Goal: Find specific page/section: Find specific page/section

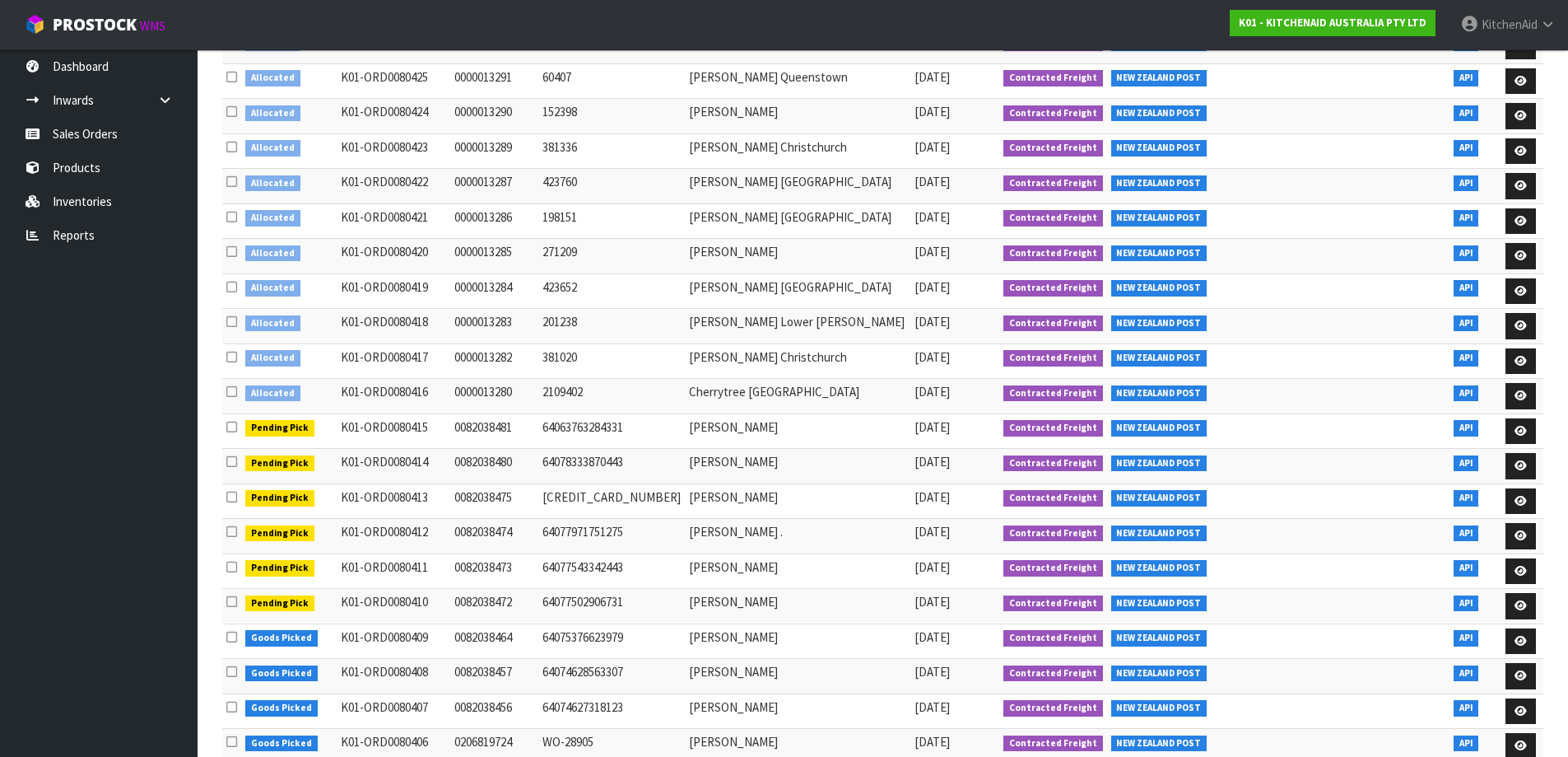
scroll to position [412, 0]
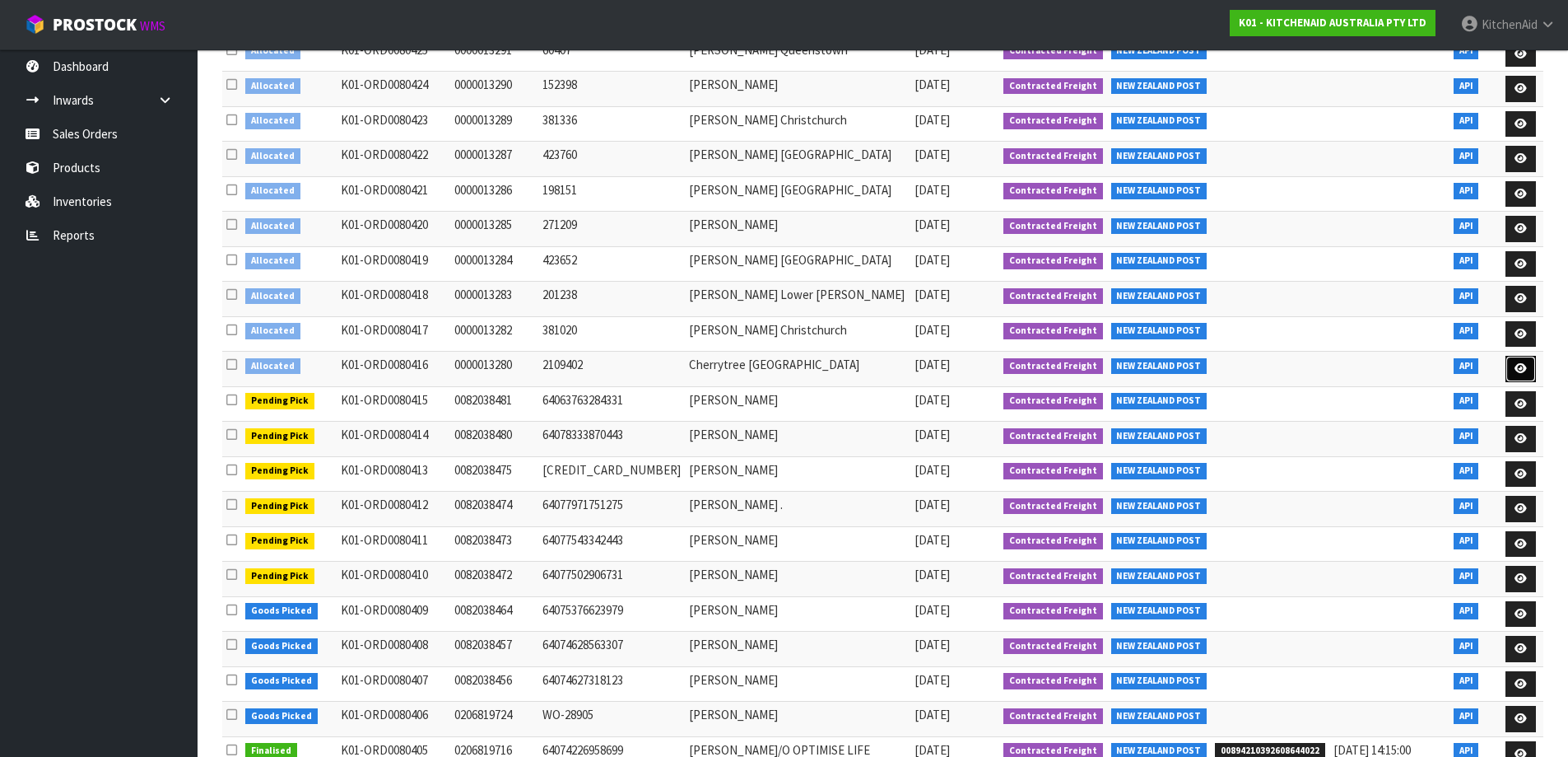
click at [1527, 356] on link at bounding box center [1521, 369] width 31 height 27
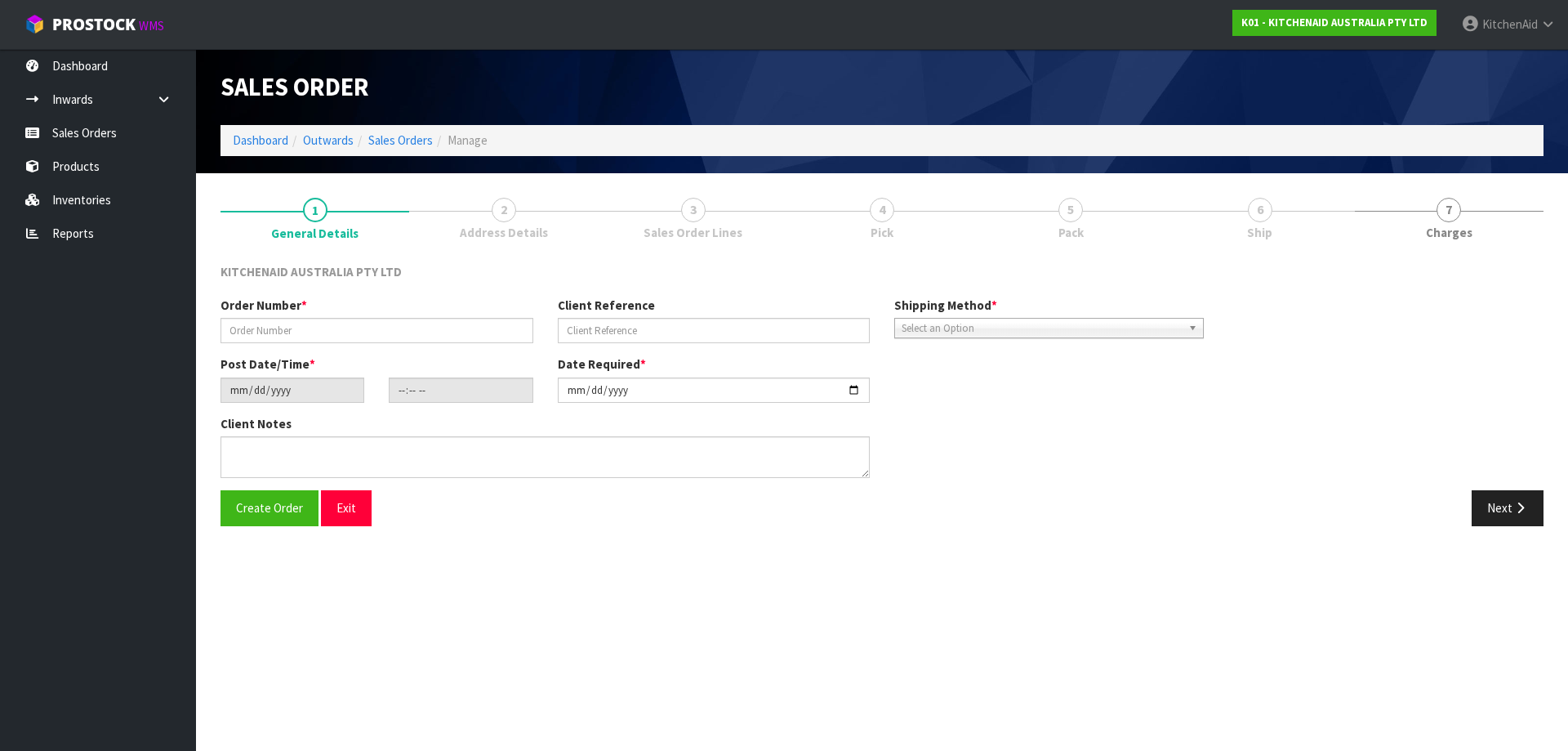
type input "0000013280"
type input "2109402"
type input "[DATE]"
type input "14:33:05.000"
type input "[DATE]"
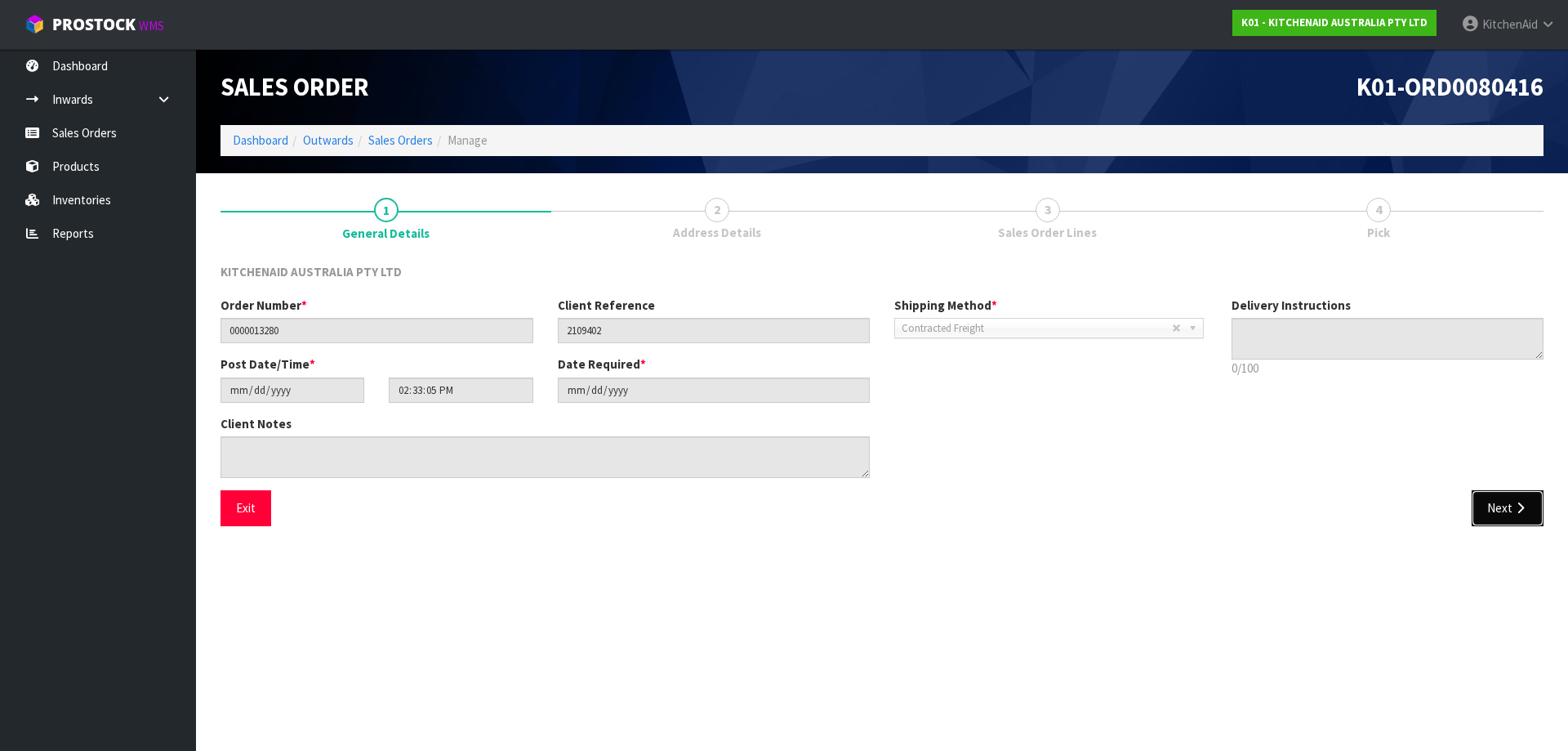
click at [1491, 517] on button "Next" at bounding box center [1507, 508] width 72 height 35
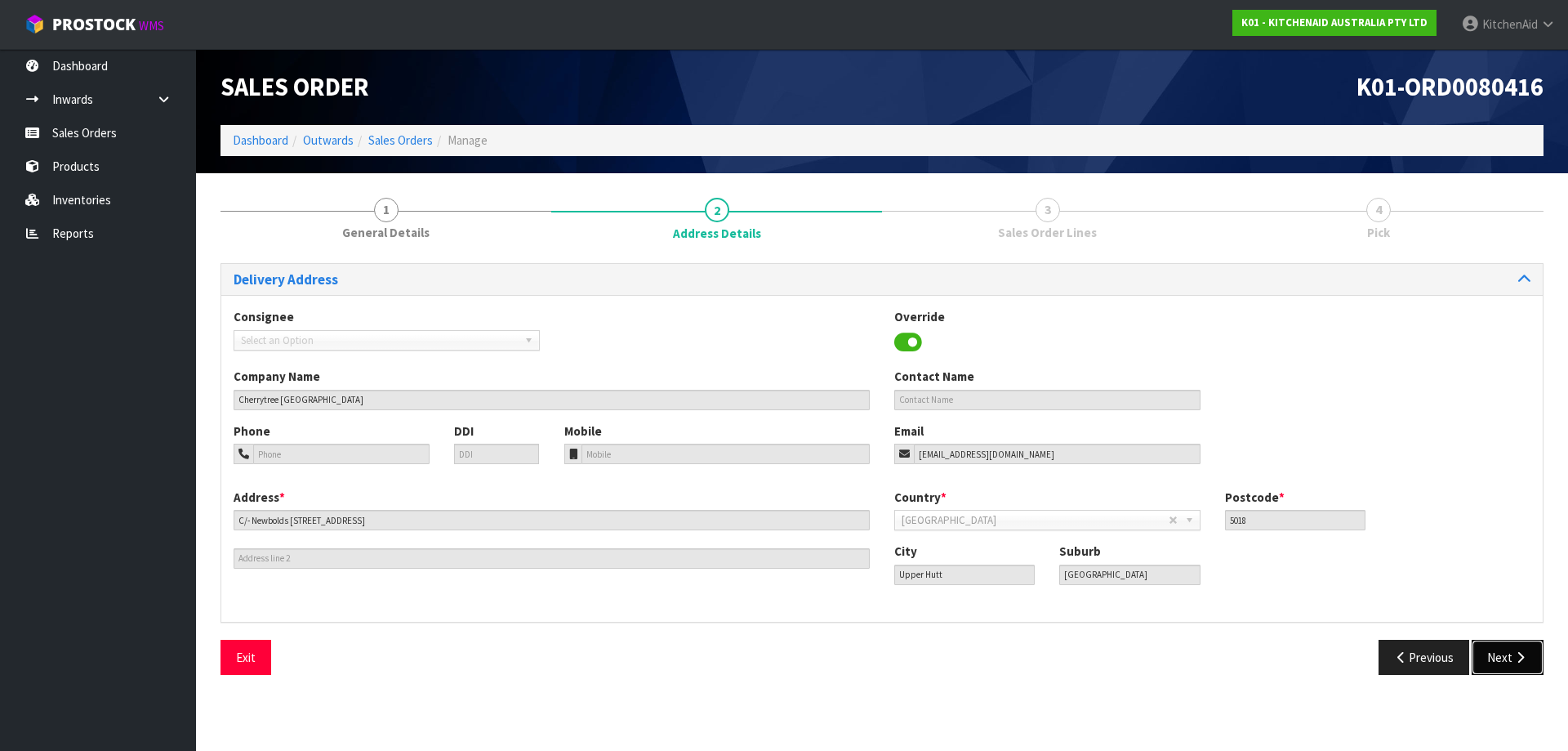
click at [1510, 661] on button "Next" at bounding box center [1507, 658] width 72 height 35
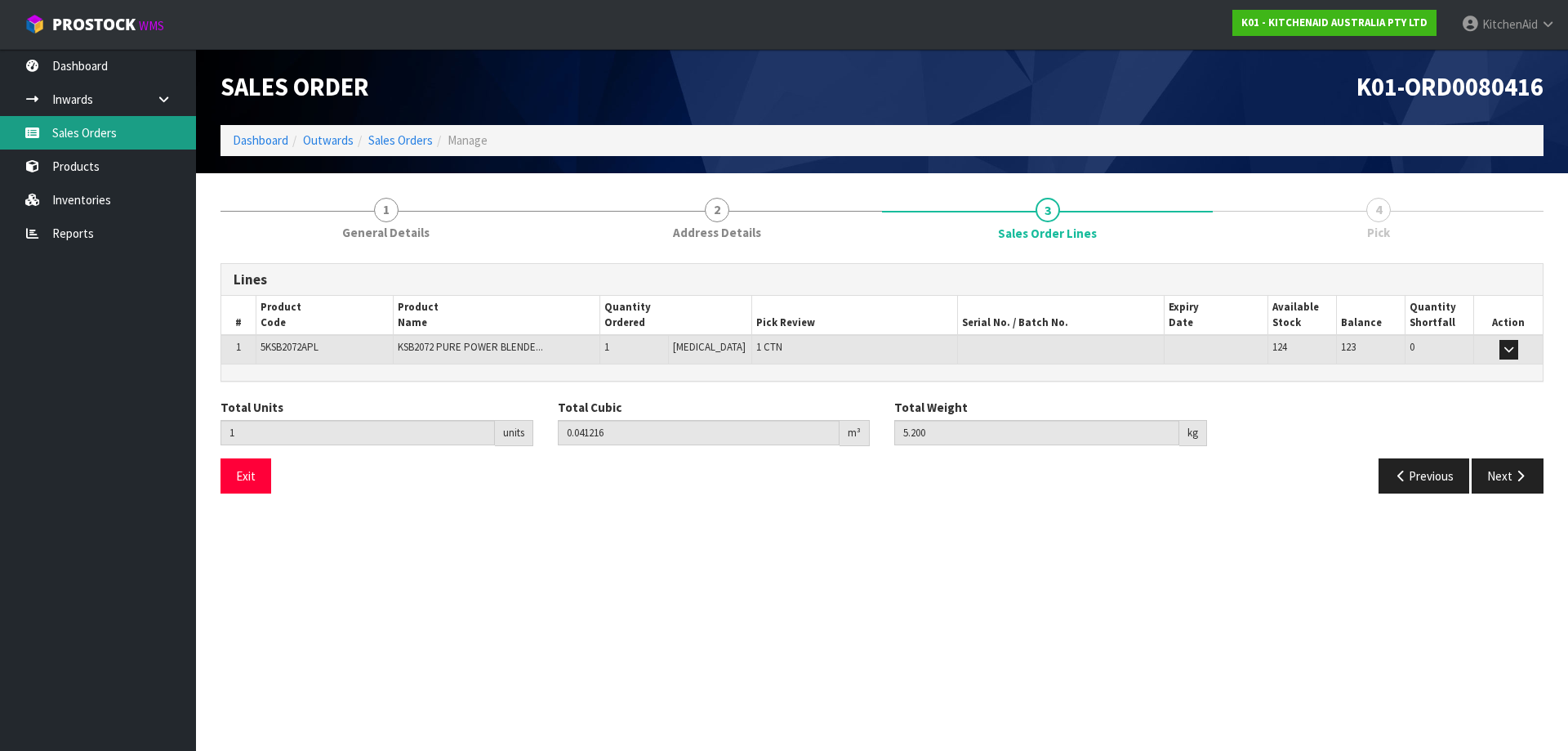
click at [90, 128] on link "Sales Orders" at bounding box center [98, 132] width 196 height 34
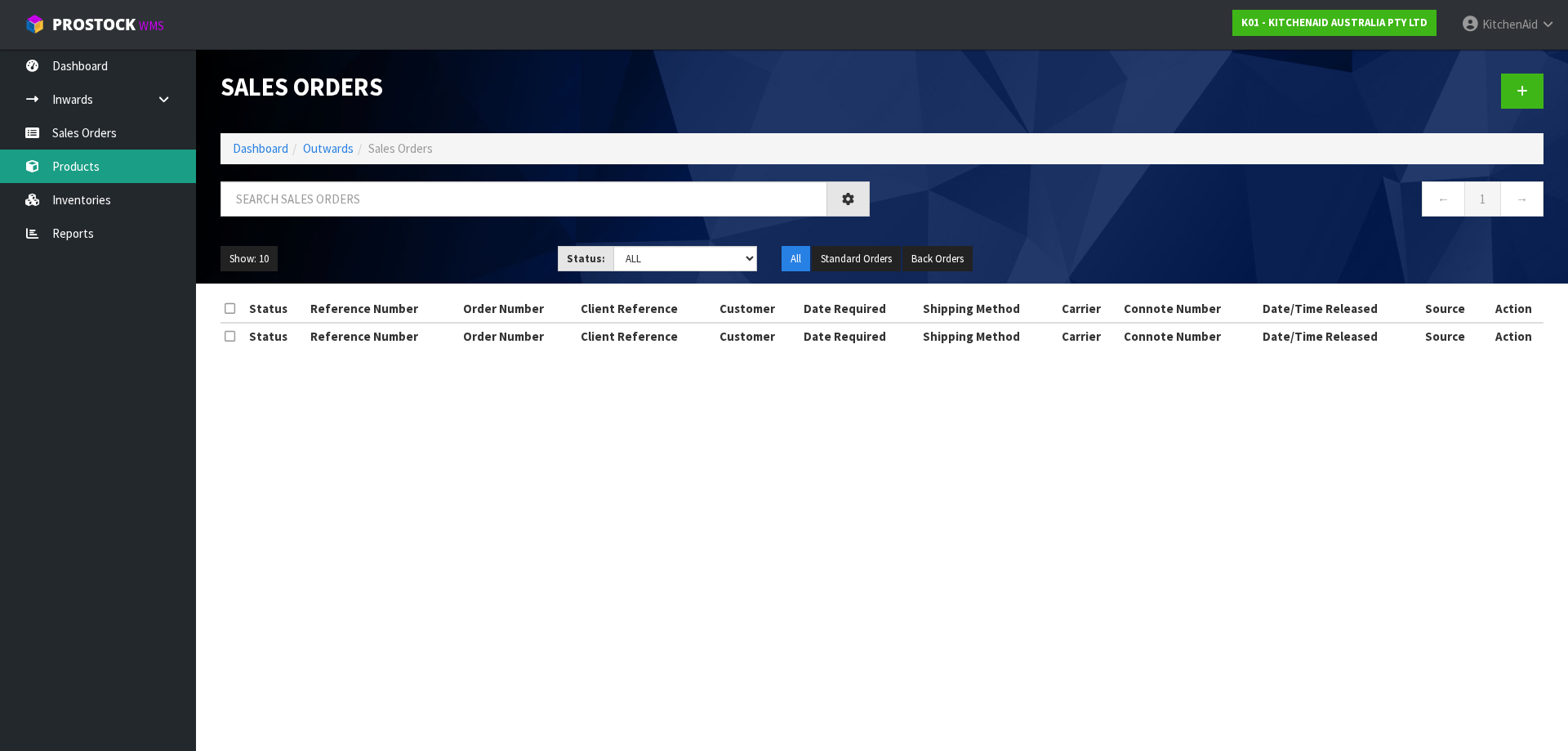
click at [102, 173] on link "Products" at bounding box center [98, 166] width 196 height 34
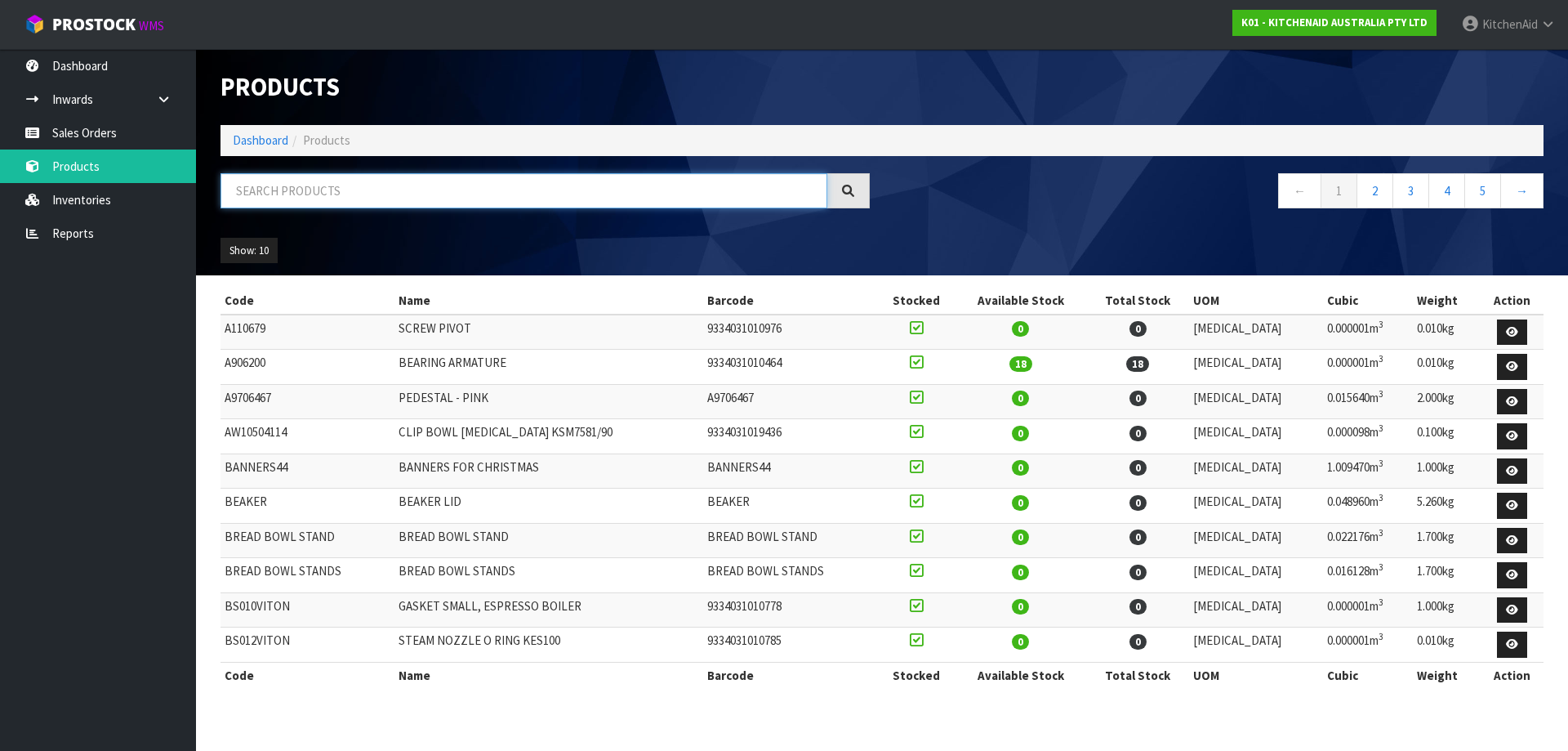
click at [417, 196] on input "text" at bounding box center [524, 190] width 607 height 35
paste input "5KHM926"
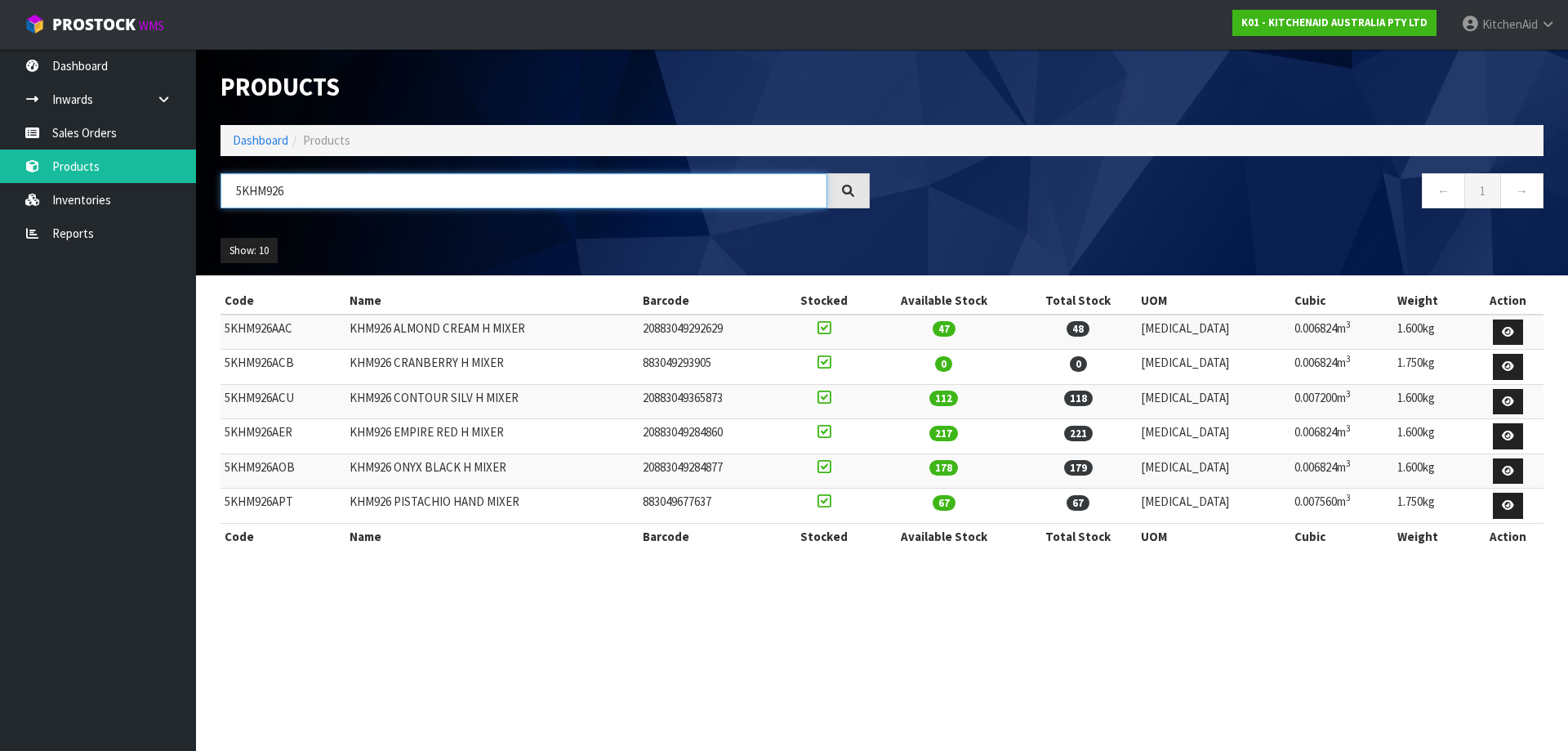
drag, startPoint x: 348, startPoint y: 184, endPoint x: 235, endPoint y: 176, distance: 113.3
click at [235, 176] on input "5KHM926" at bounding box center [524, 190] width 607 height 35
paste input "FP0921ACU"
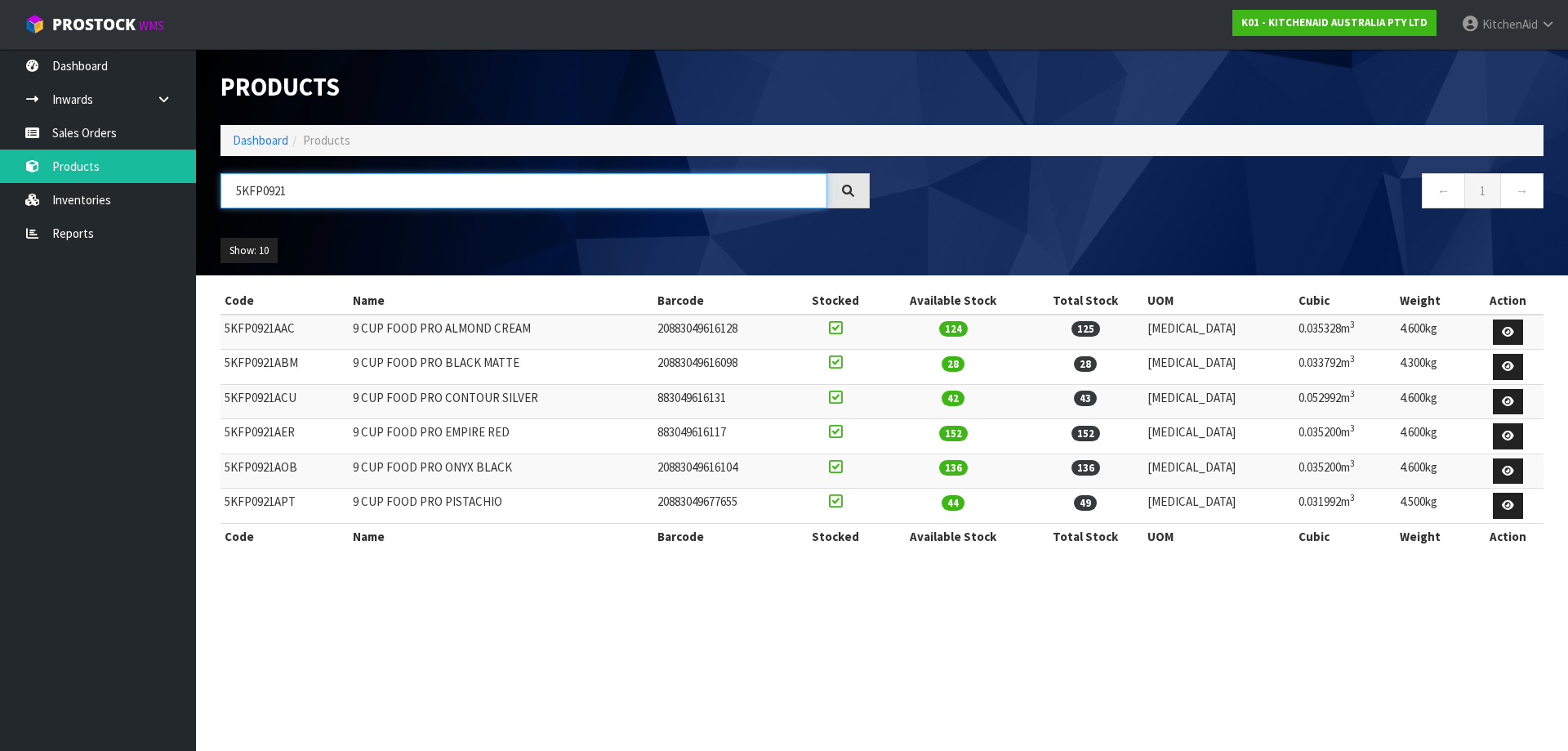
drag, startPoint x: 323, startPoint y: 203, endPoint x: 226, endPoint y: 204, distance: 97.0
click at [226, 204] on input "5KFP0921" at bounding box center [524, 190] width 607 height 35
paste input "C3516APT"
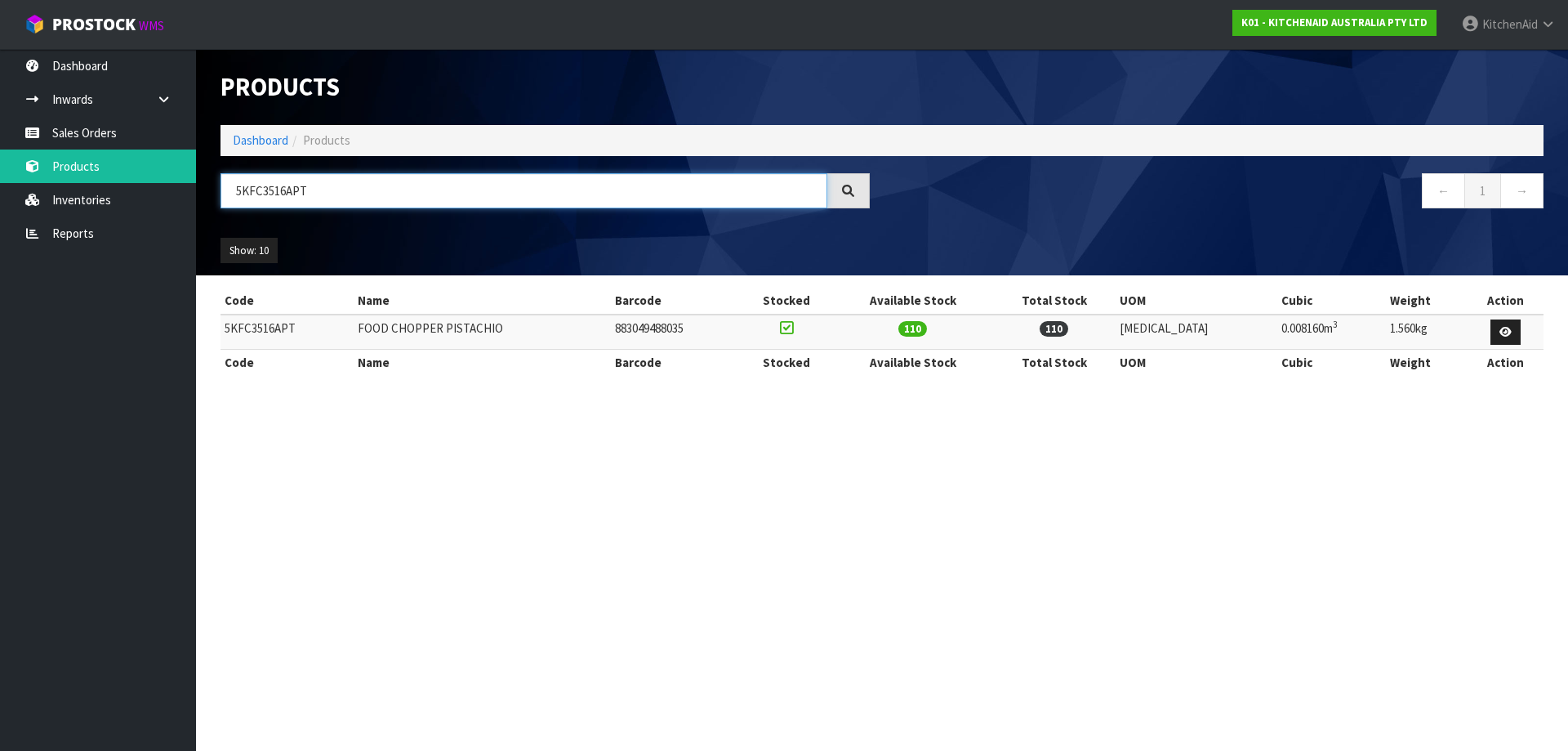
drag, startPoint x: 325, startPoint y: 199, endPoint x: 206, endPoint y: 204, distance: 119.1
click at [206, 204] on header "Products Import Products Drop file here to import csv template Dashboard Produc…" at bounding box center [882, 162] width 1372 height 227
paste input "SM70SHXABK"
drag, startPoint x: 345, startPoint y: 200, endPoint x: 256, endPoint y: 203, distance: 89.1
click at [222, 195] on input "5KSM70SHXABK" at bounding box center [524, 190] width 607 height 35
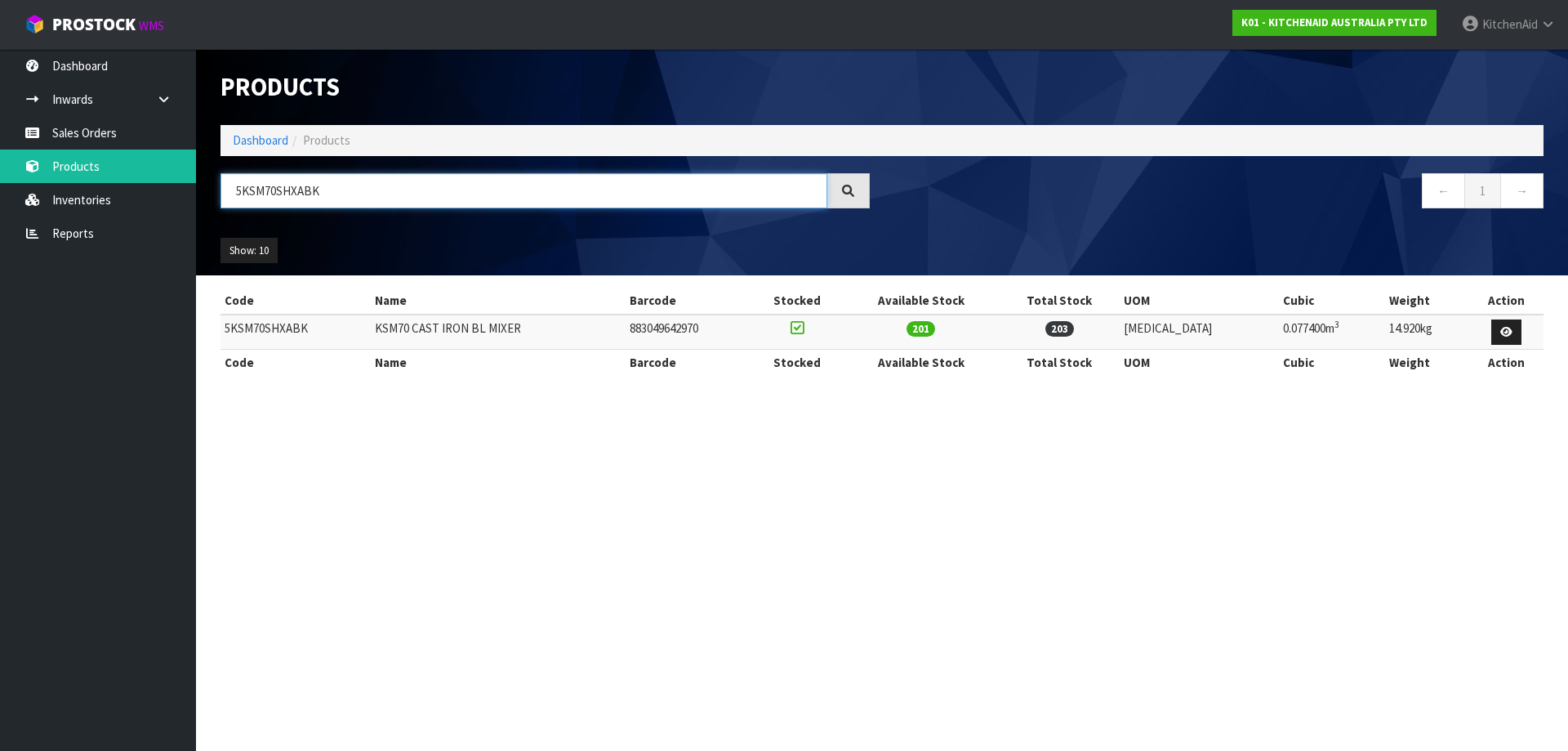
paste input "HM926"
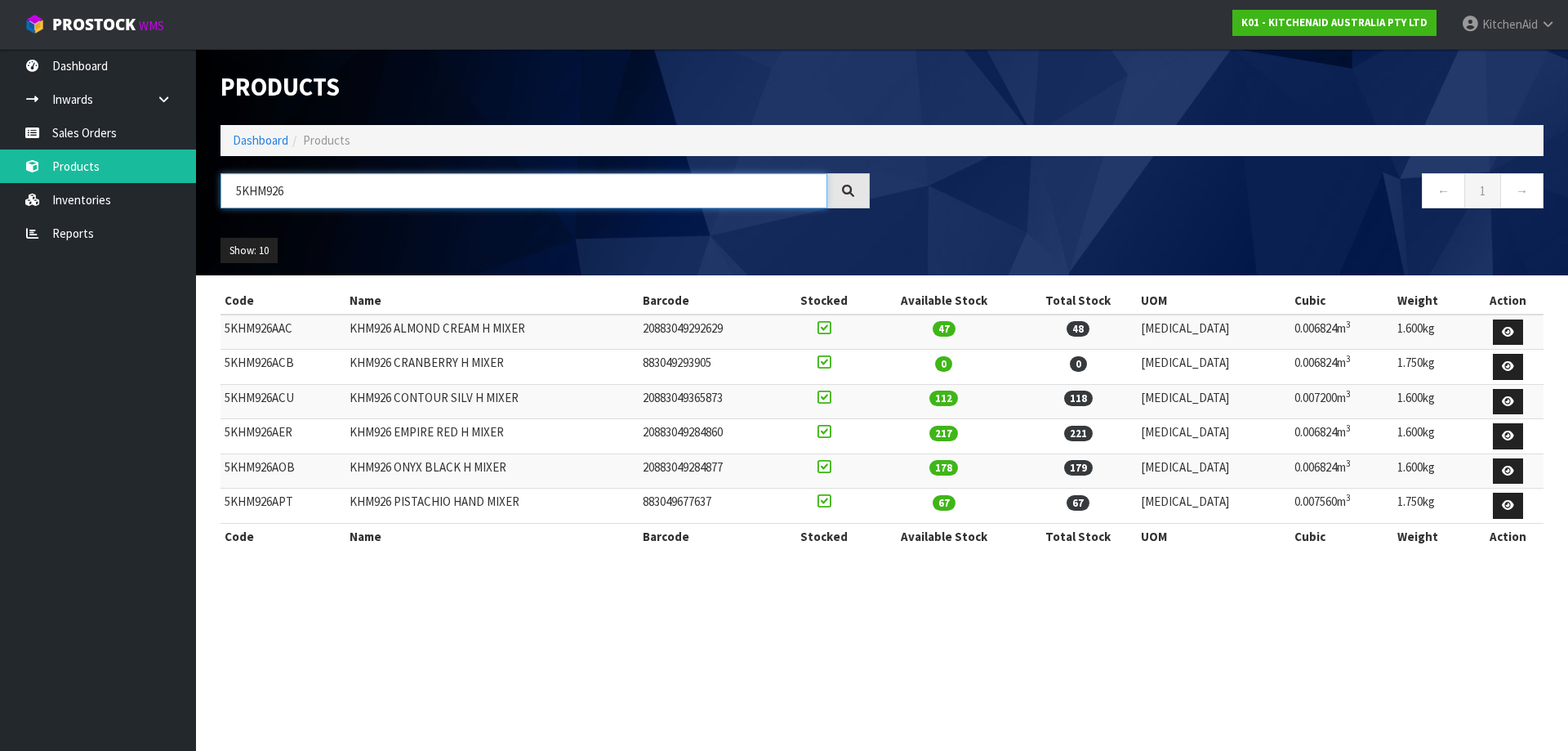
type input "5KHM926"
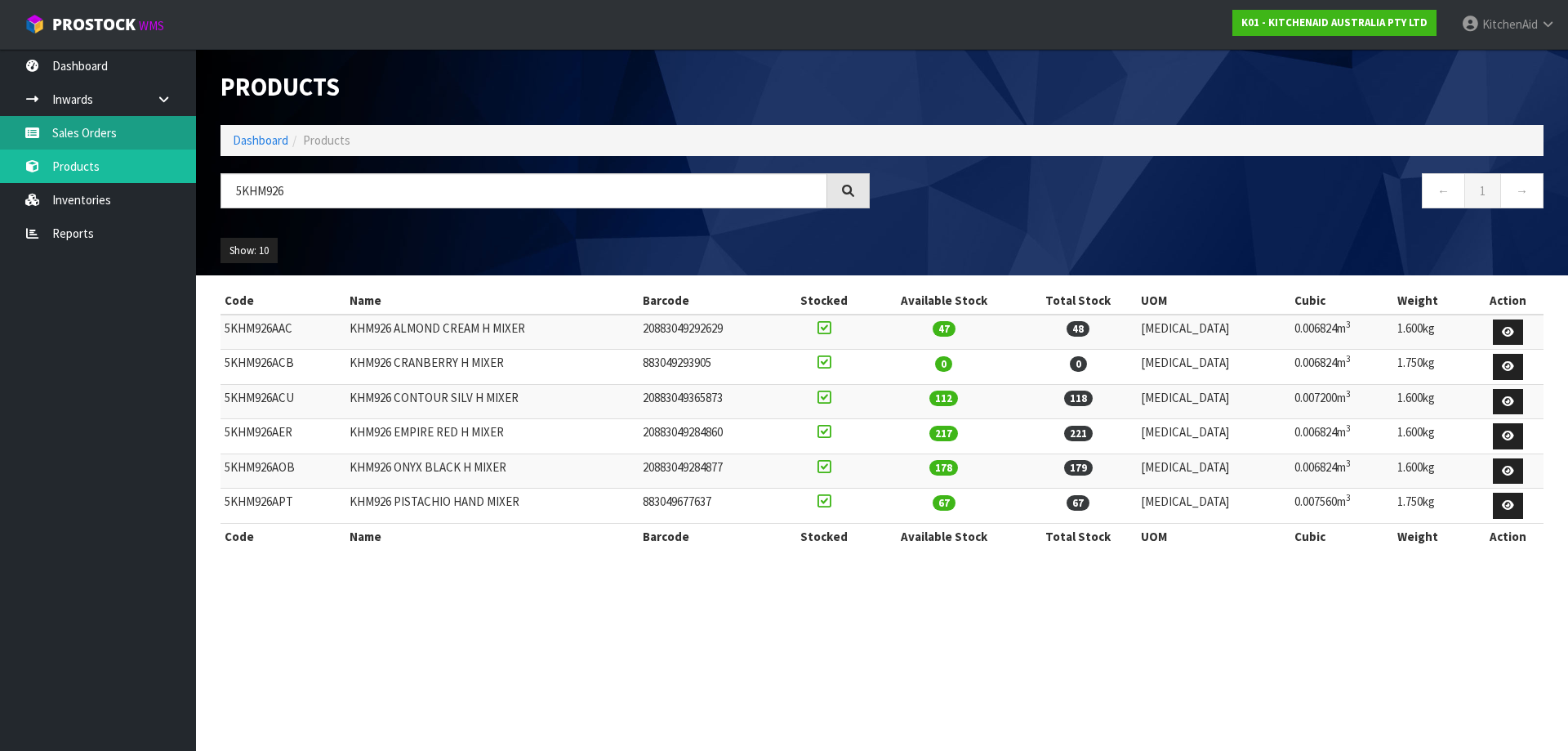
click at [88, 140] on link "Sales Orders" at bounding box center [98, 132] width 196 height 34
